Goal: Communication & Community: Answer question/provide support

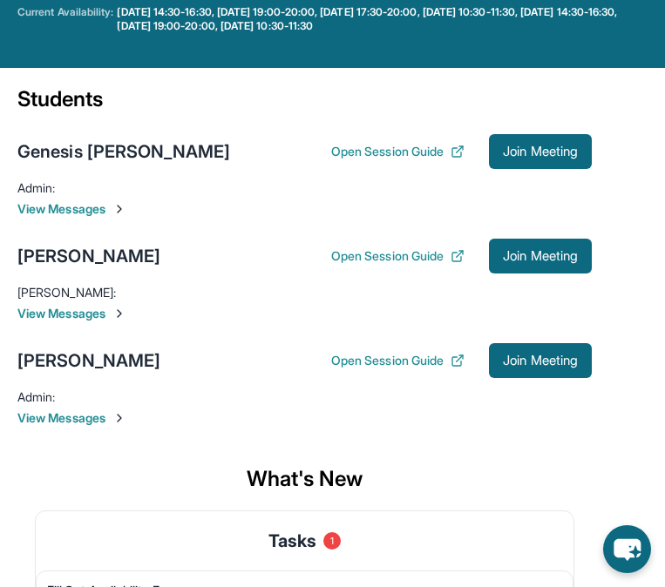
scroll to position [188, 0]
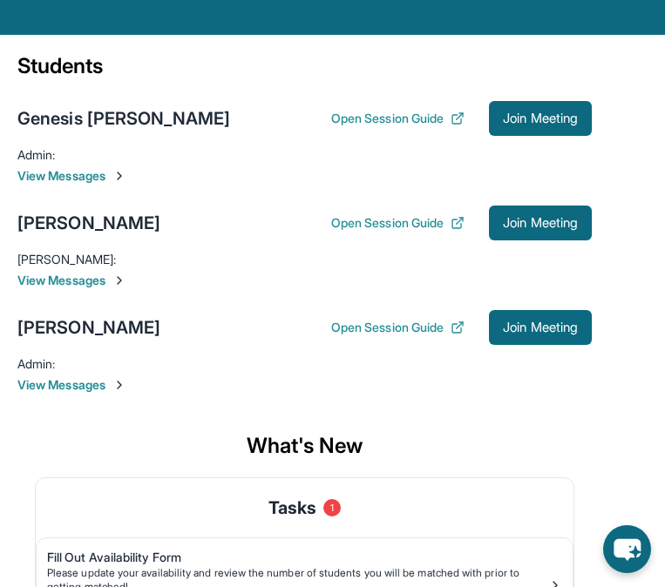
click at [513, 185] on span "View Messages" at bounding box center [304, 175] width 574 height 17
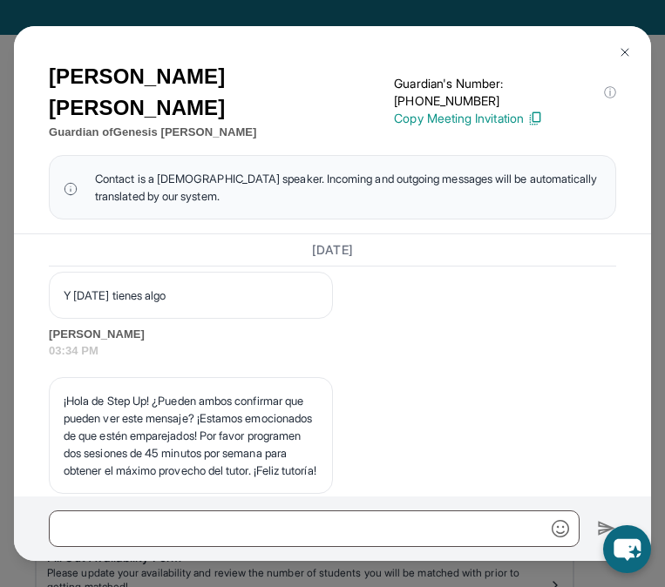
scroll to position [3640, 0]
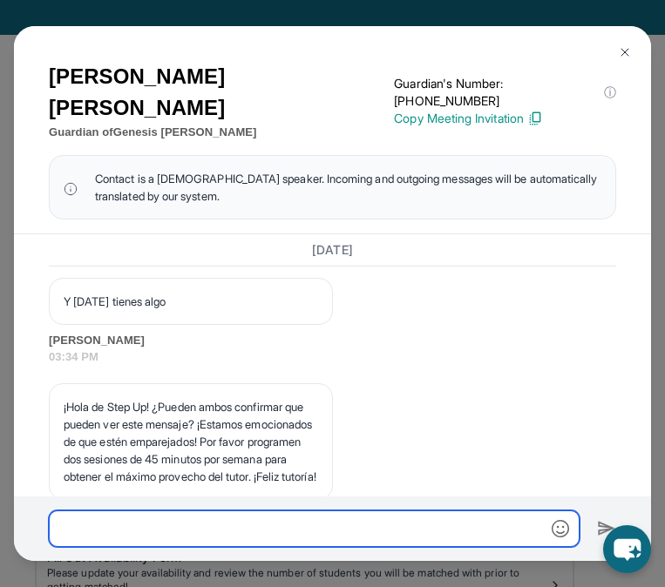
click at [238, 542] on input "text" at bounding box center [314, 529] width 531 height 37
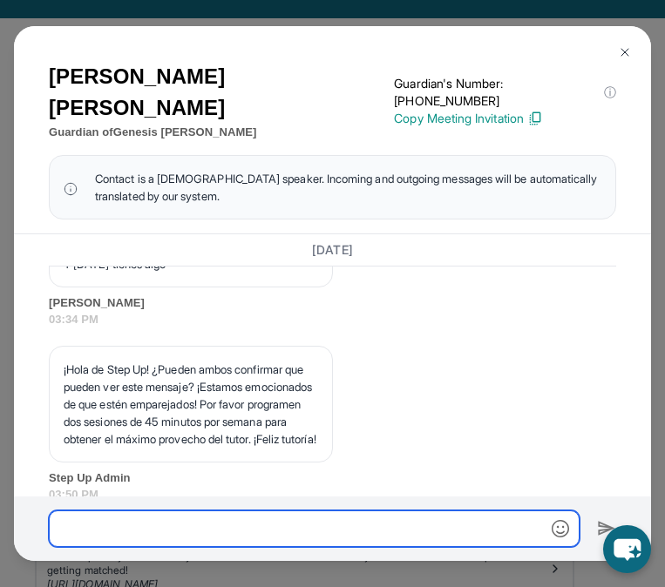
scroll to position [3693, 0]
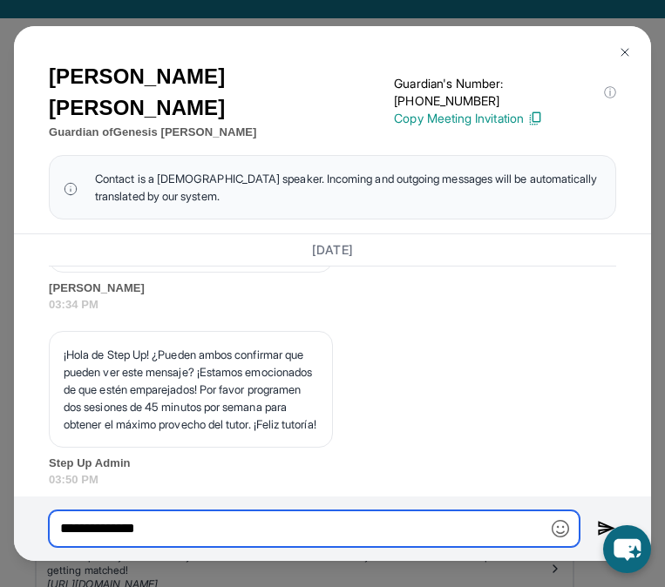
click at [100, 527] on input "**********" at bounding box center [314, 529] width 531 height 37
type input "**********"
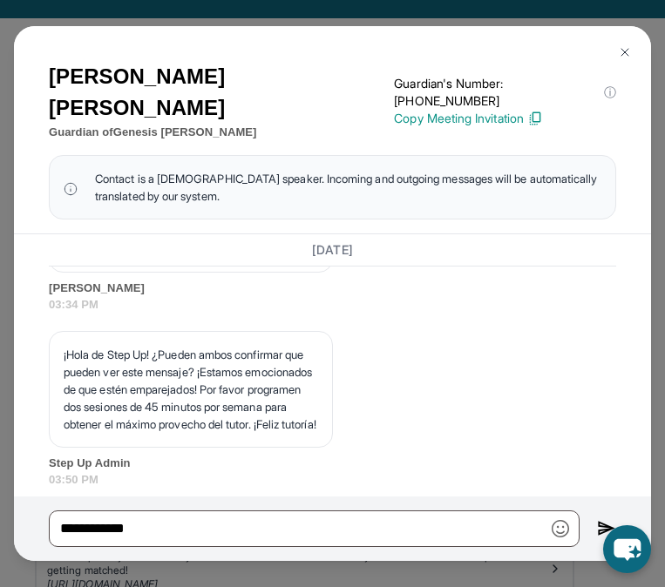
click at [623, 68] on button at bounding box center [624, 52] width 35 height 35
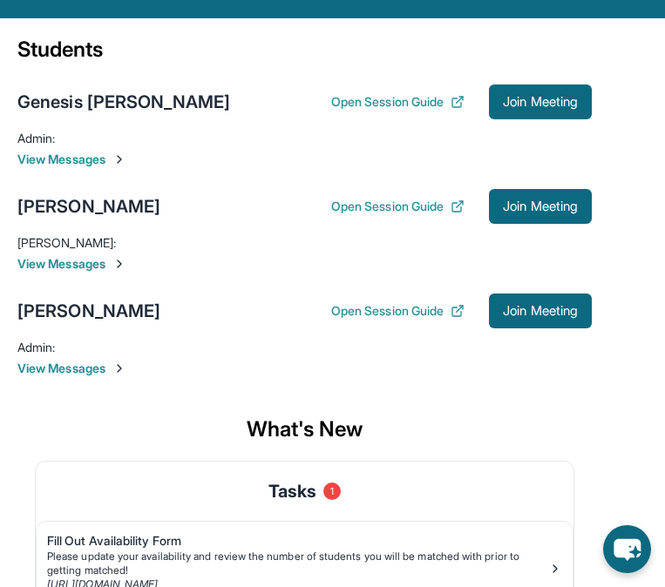
click at [623, 54] on main "Current Students 3 First Match : 7 days ago Sessions 1 Last 30 days : 1 Session…" at bounding box center [332, 360] width 665 height 685
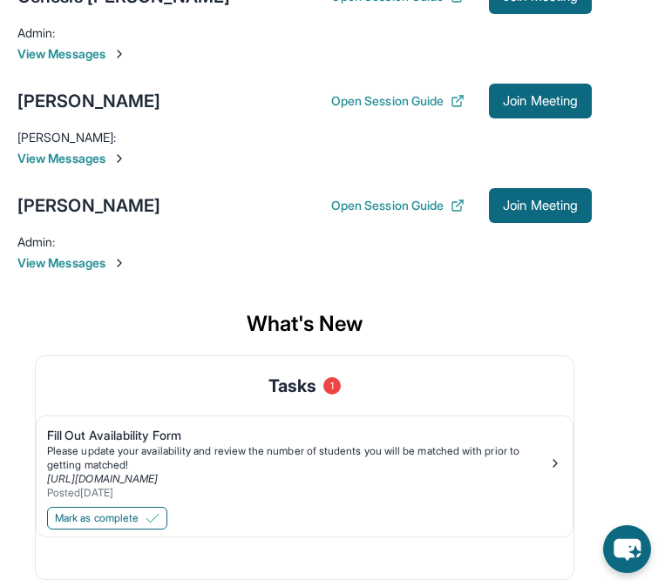
scroll to position [312, 0]
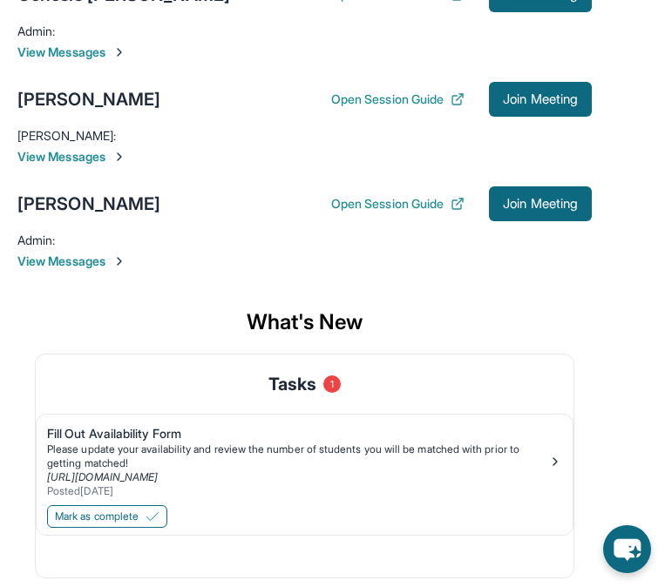
click at [532, 270] on span "View Messages" at bounding box center [304, 261] width 574 height 17
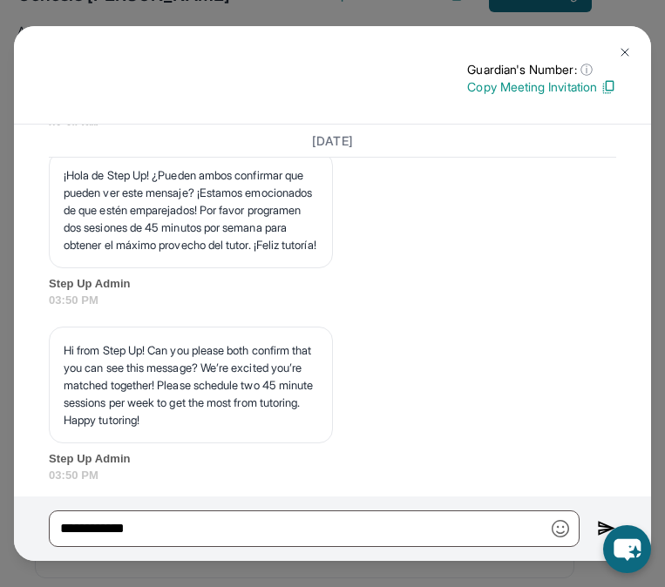
scroll to position [3415, 0]
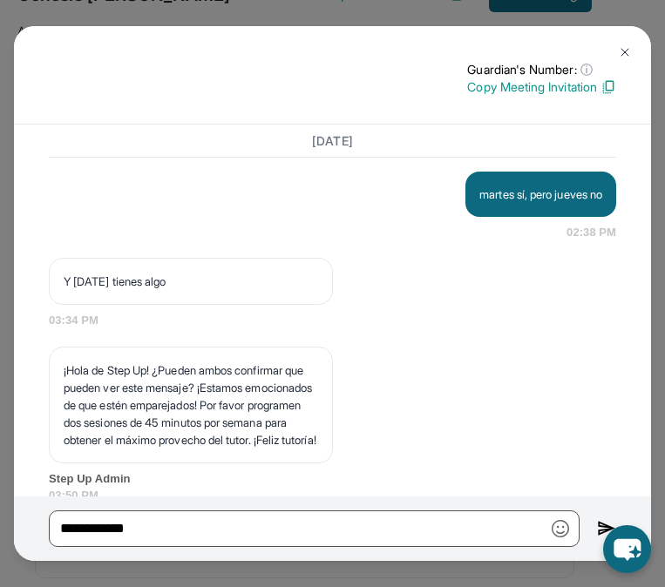
click at [637, 51] on button at bounding box center [624, 52] width 35 height 35
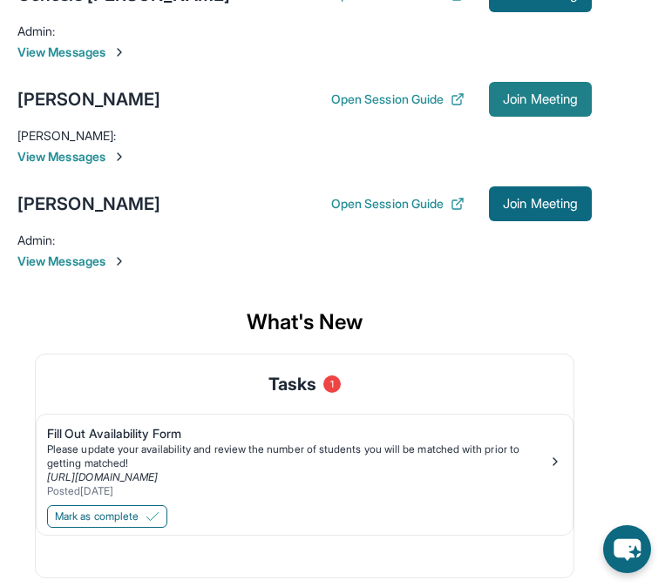
click at [528, 105] on span "Join Meeting" at bounding box center [540, 99] width 75 height 10
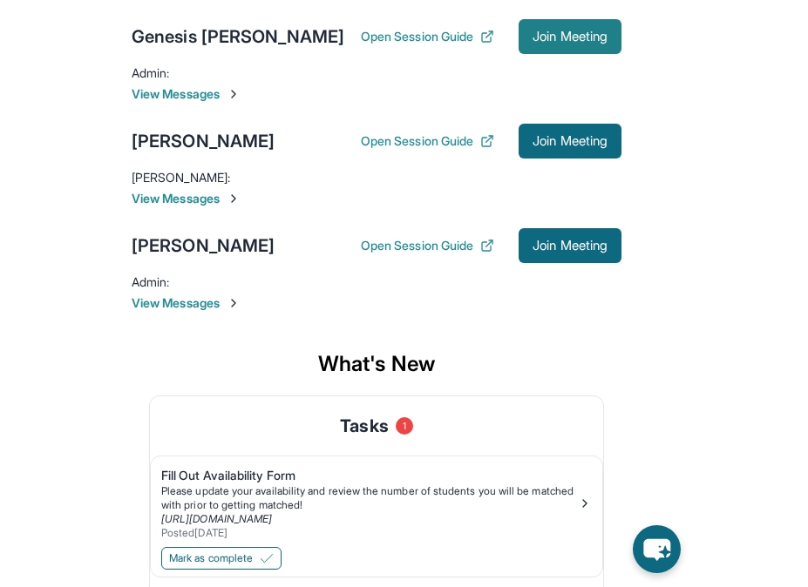
scroll to position [186, 0]
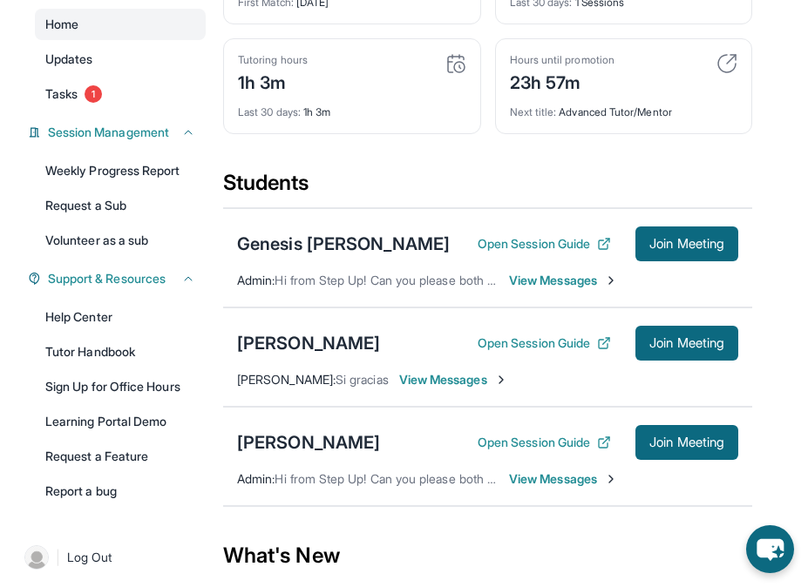
click at [550, 289] on span "View Messages" at bounding box center [563, 280] width 109 height 17
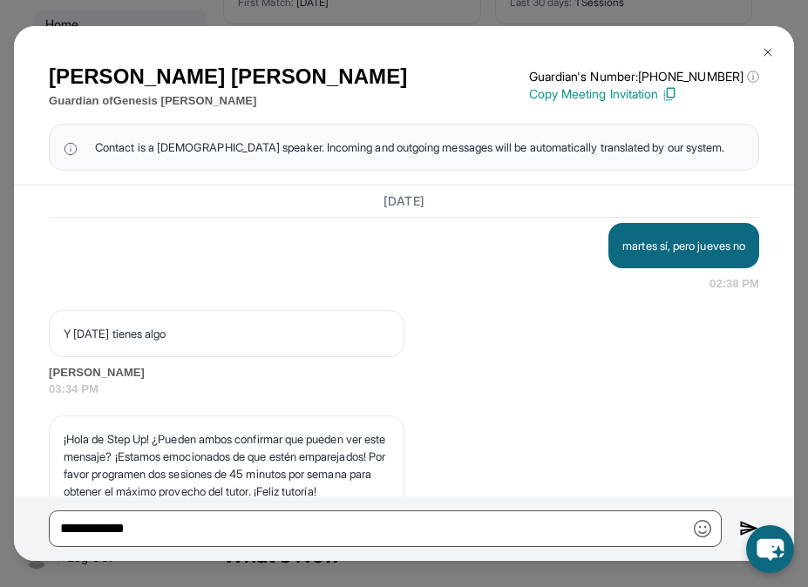
scroll to position [3326, 0]
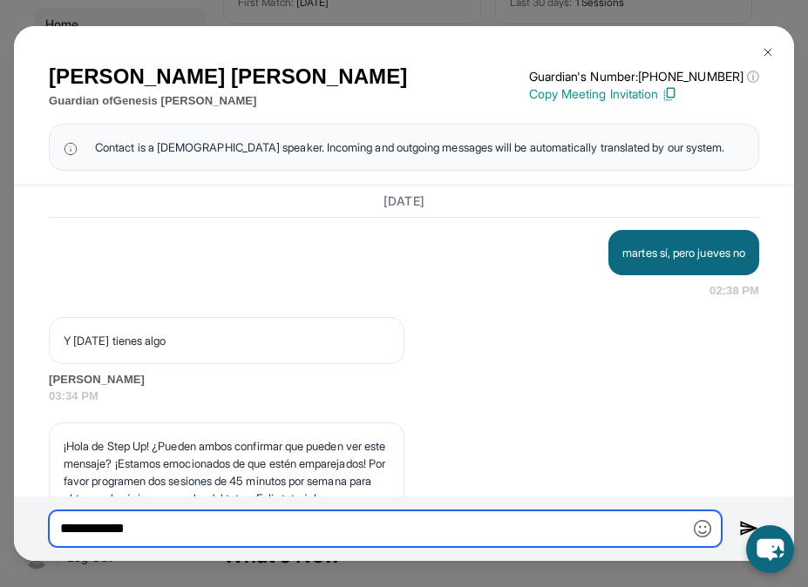
click at [321, 545] on input "**********" at bounding box center [385, 529] width 673 height 37
type input "*"
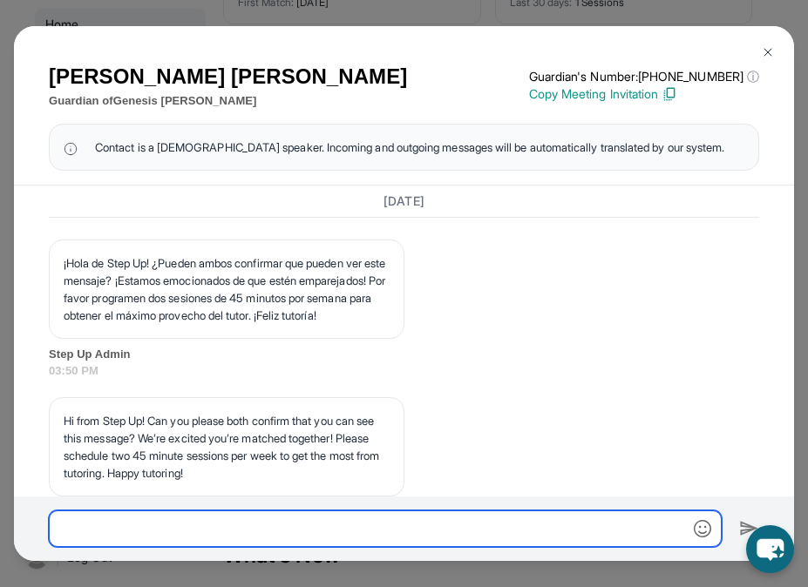
scroll to position [3665, 0]
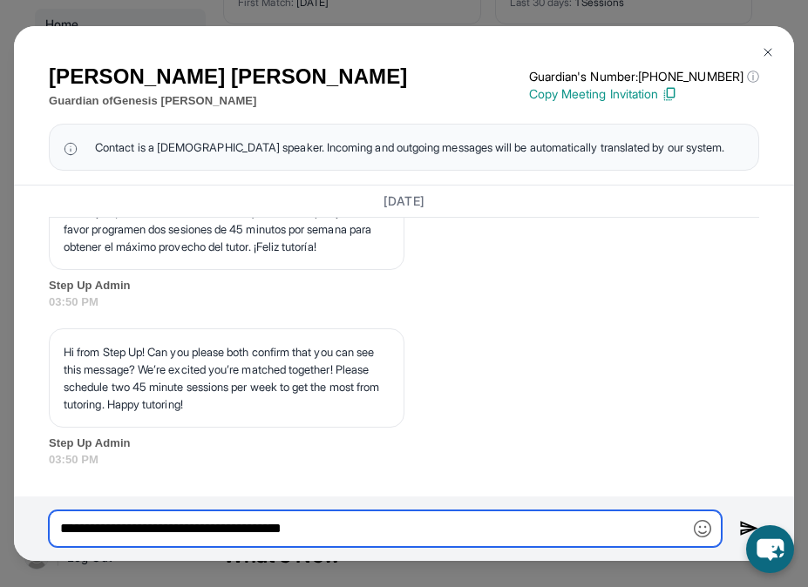
type input "**********"
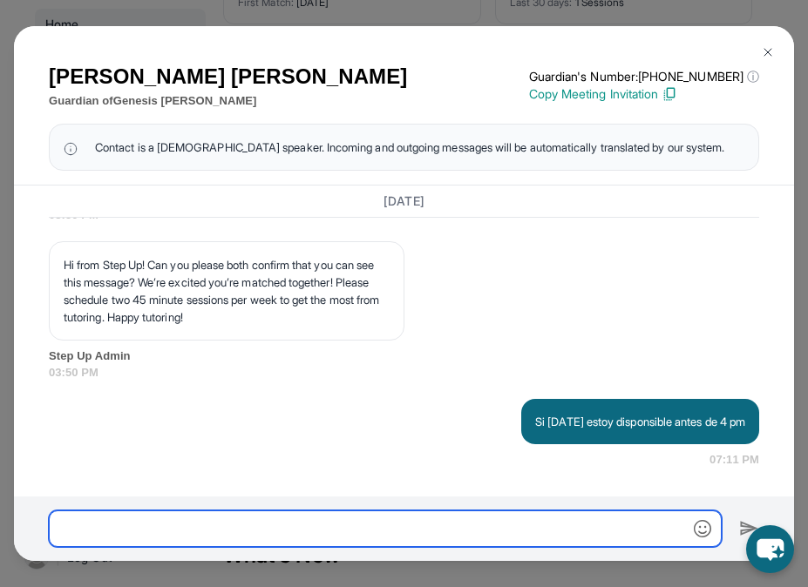
scroll to position [3752, 0]
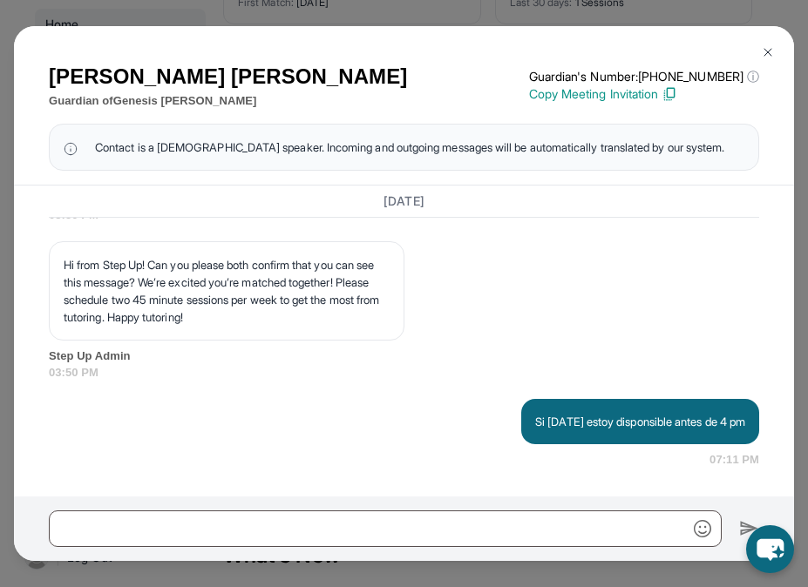
click at [677, 50] on img at bounding box center [768, 52] width 14 height 14
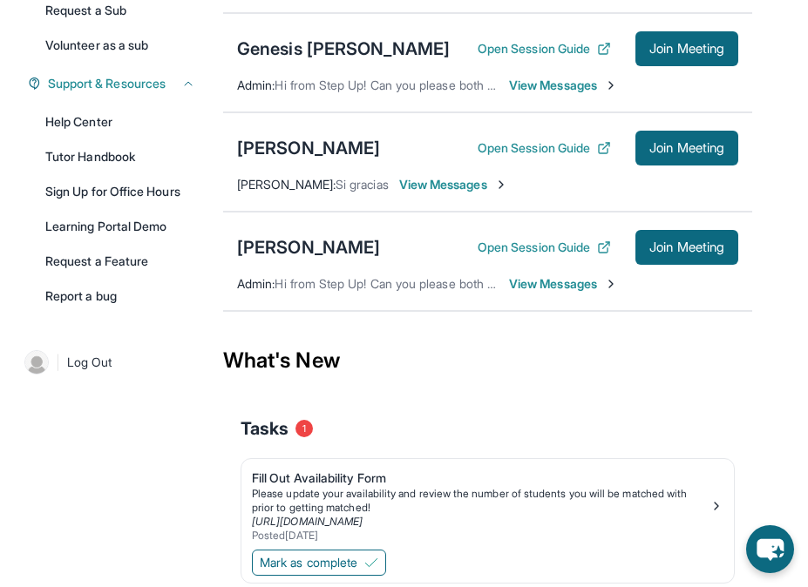
scroll to position [378, 0]
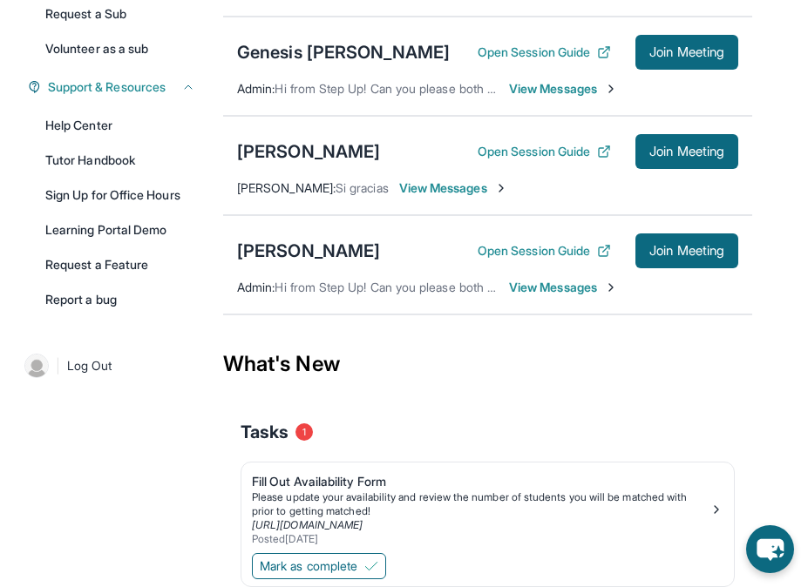
click at [564, 310] on div "Diego Becerra Open Session Guide Join Meeting Admin : Hi from Step Up! Can you …" at bounding box center [487, 264] width 529 height 99
click at [550, 296] on span "View Messages" at bounding box center [563, 287] width 109 height 17
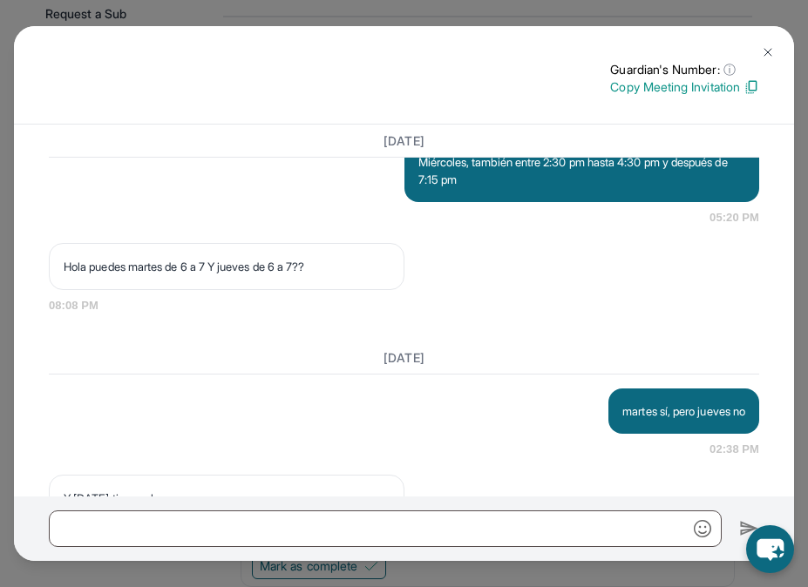
scroll to position [2935, 0]
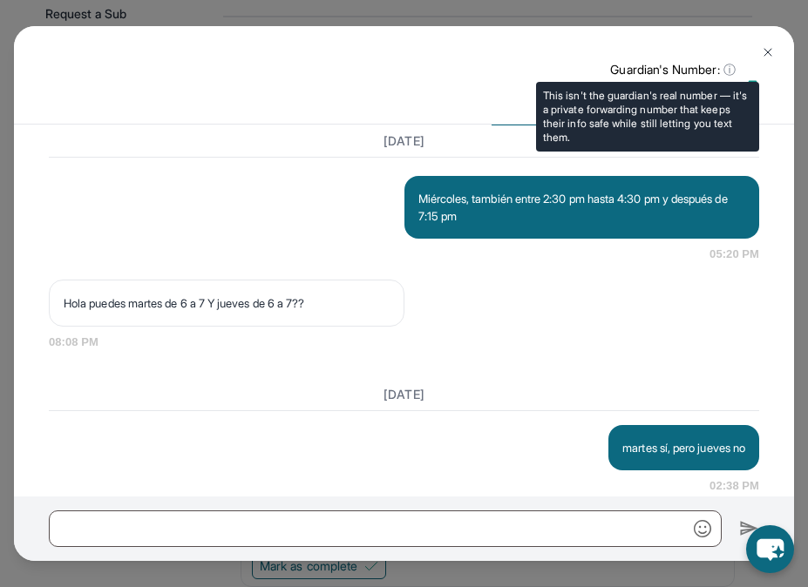
click at [677, 67] on span "ⓘ" at bounding box center [729, 69] width 12 height 17
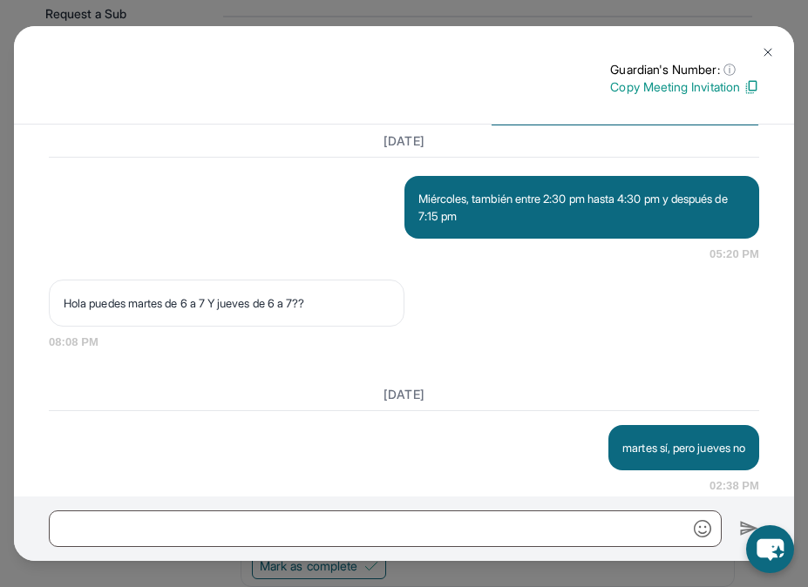
click at [677, 46] on img at bounding box center [768, 52] width 14 height 14
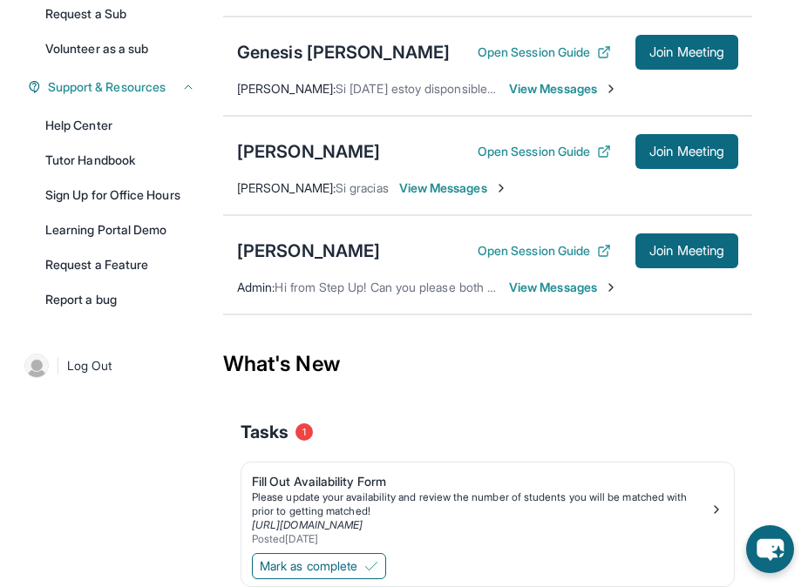
click at [593, 98] on span "View Messages" at bounding box center [563, 88] width 109 height 17
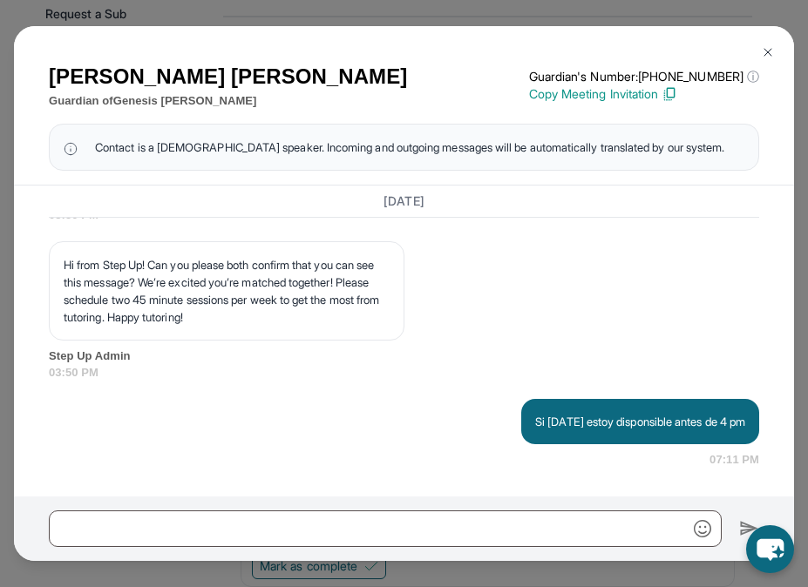
scroll to position [3752, 0]
click at [677, 48] on button at bounding box center [767, 52] width 35 height 35
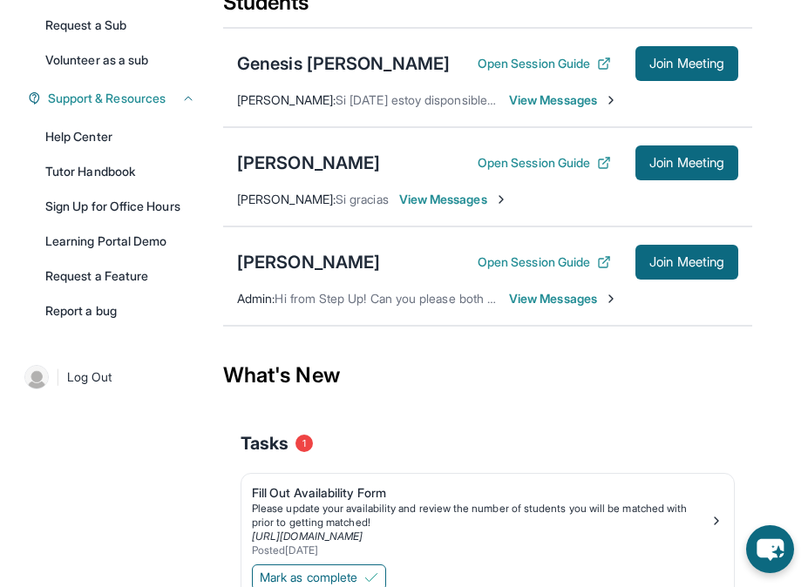
scroll to position [366, 0]
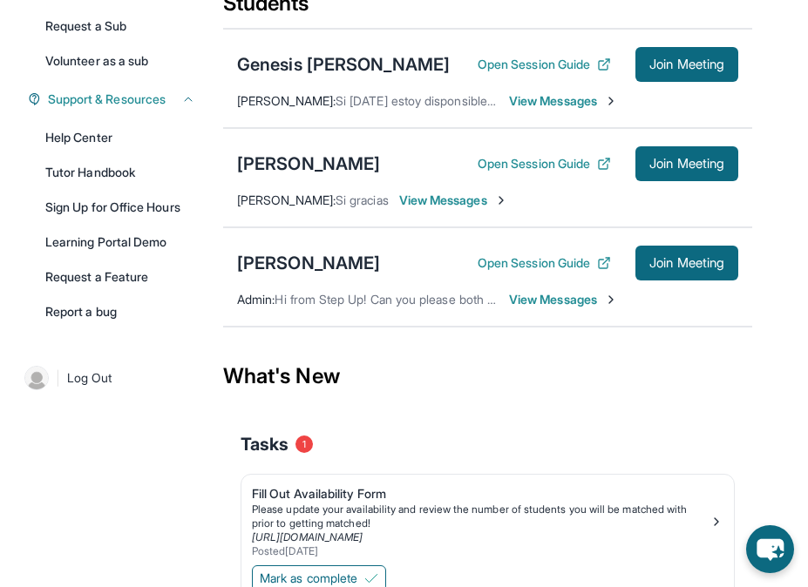
click at [571, 110] on span "View Messages" at bounding box center [563, 100] width 109 height 17
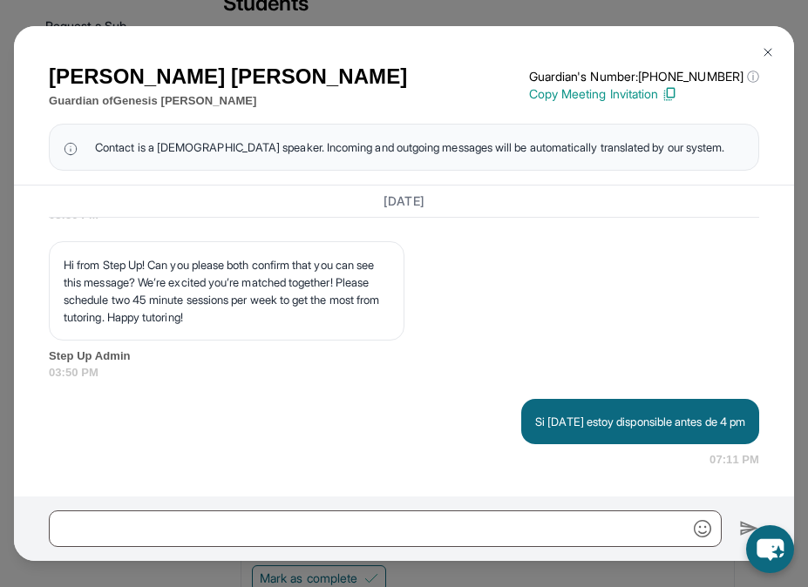
scroll to position [3752, 0]
click at [677, 40] on button at bounding box center [767, 52] width 35 height 35
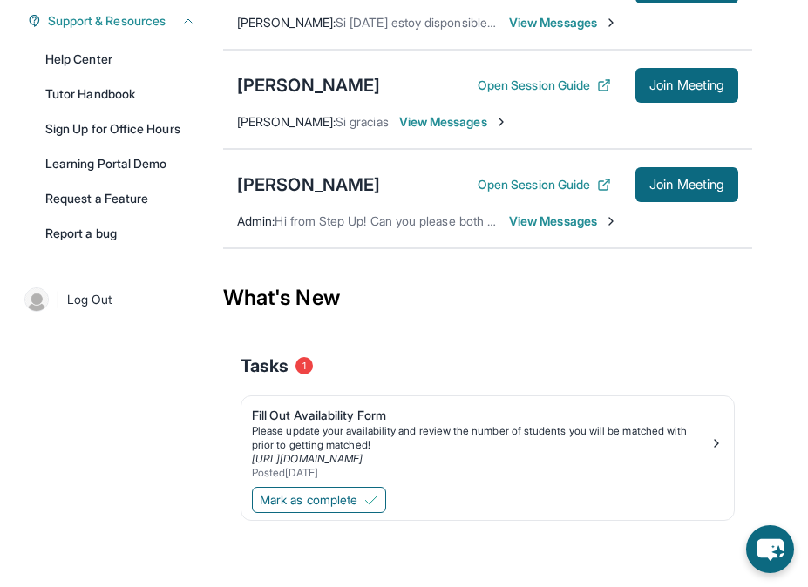
scroll to position [0, 0]
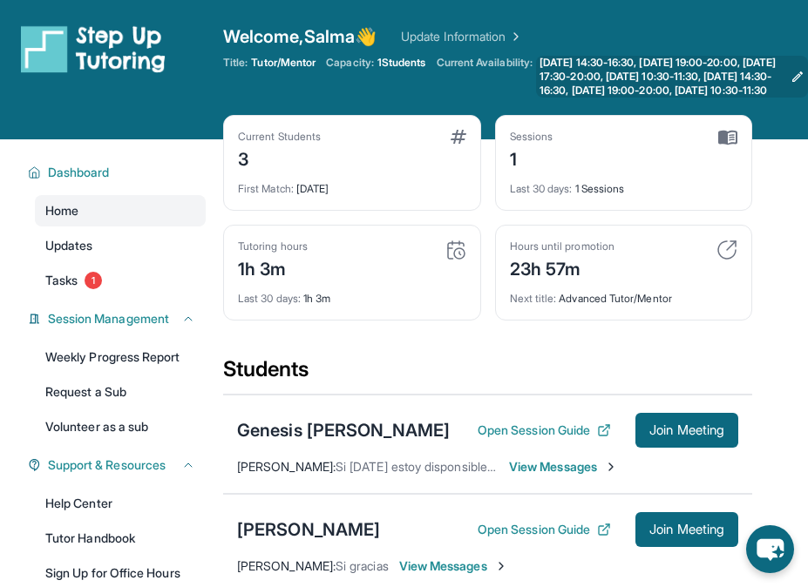
click at [669, 98] on span "[DATE] 14:30-16:30, [DATE] 19:00-20:00, [DATE] 17:30-20:00, [DATE] 10:30-11:30,…" at bounding box center [661, 77] width 244 height 42
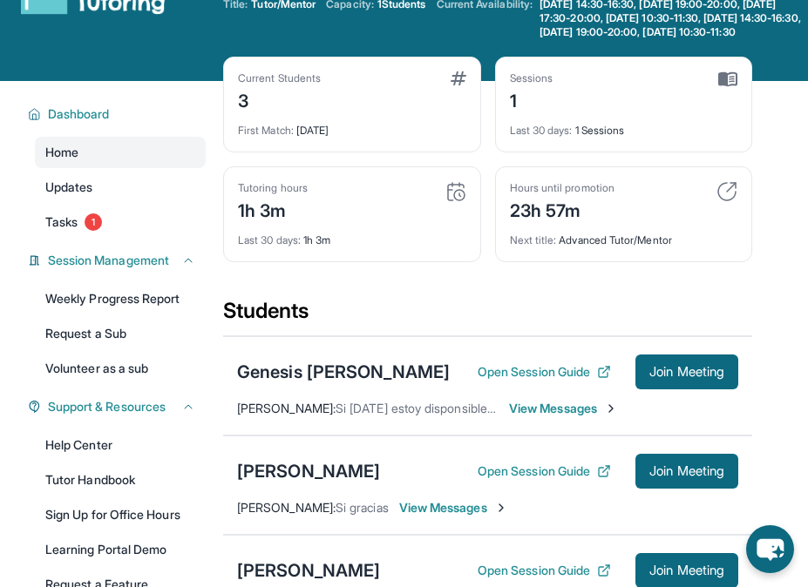
scroll to position [98, 0]
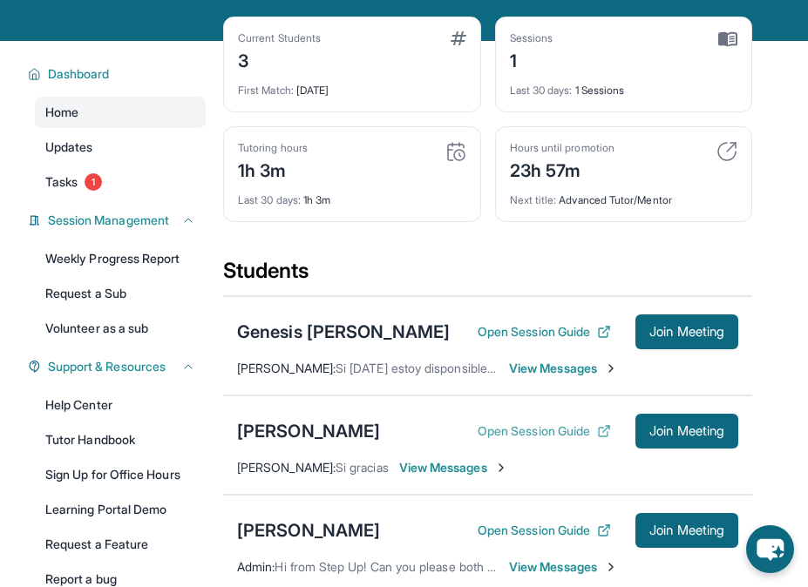
click at [575, 440] on button "Open Session Guide" at bounding box center [543, 431] width 133 height 17
